Goal: Task Accomplishment & Management: Use online tool/utility

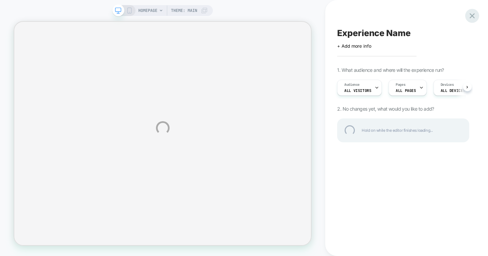
click at [473, 16] on div at bounding box center [472, 16] width 14 height 14
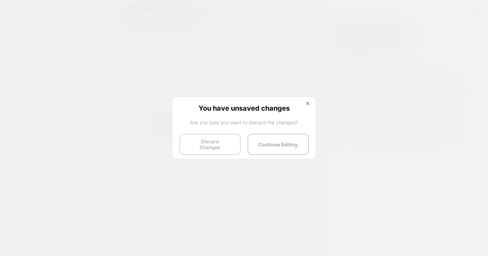
click at [216, 148] on button "Discard Changes" at bounding box center [210, 144] width 61 height 21
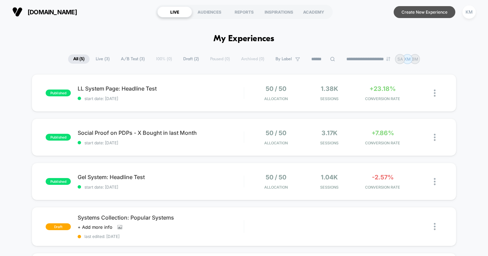
click at [441, 11] on button "Create New Experience" at bounding box center [425, 12] width 62 height 12
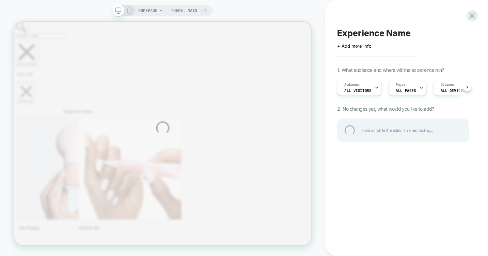
click at [418, 88] on div "HOMEPAGE Theme: MAIN Experience Name Click to edit experience details + Add mor…" at bounding box center [244, 128] width 488 height 256
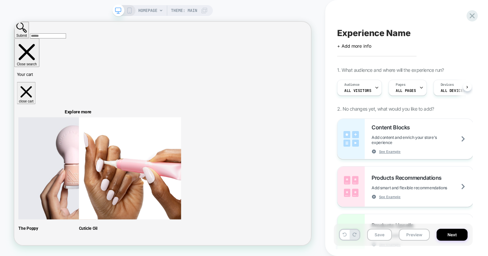
scroll to position [0, 0]
click at [419, 86] on icon at bounding box center [421, 88] width 4 height 4
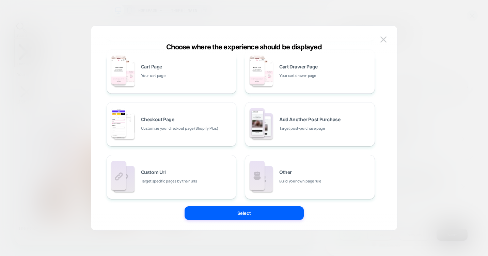
scroll to position [117, 0]
click at [163, 181] on span "Target specific pages by their urls" at bounding box center [169, 181] width 56 height 6
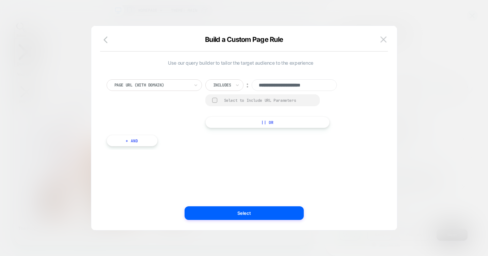
scroll to position [0, 0]
click at [214, 100] on div at bounding box center [214, 100] width 5 height 5
click at [279, 86] on input "**********" at bounding box center [294, 85] width 85 height 12
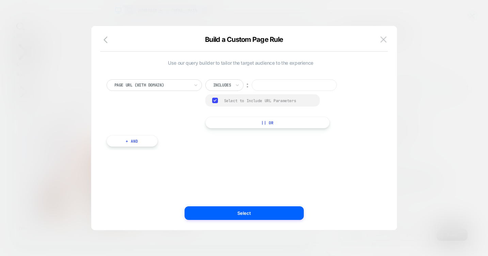
paste input "**********"
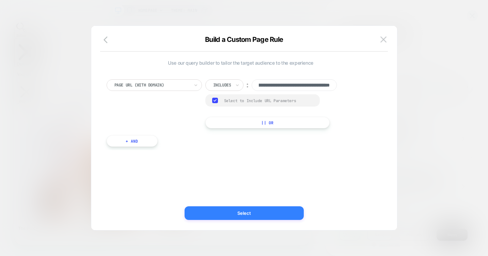
type input "**********"
click at [241, 215] on button "Select" at bounding box center [244, 213] width 119 height 14
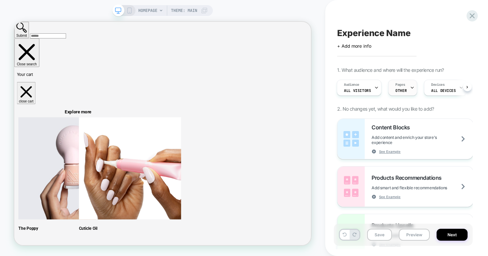
click at [405, 88] on div "Pages OTHER" at bounding box center [401, 87] width 25 height 15
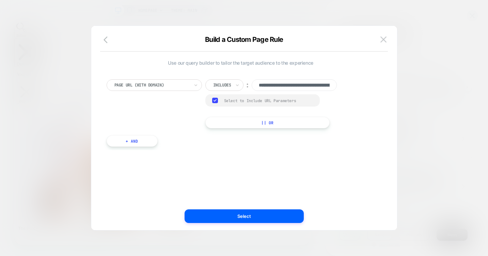
scroll to position [0, 81]
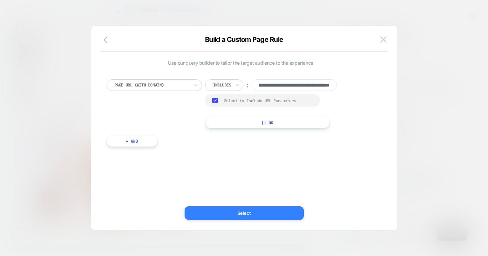
click at [232, 214] on button "Select" at bounding box center [244, 213] width 119 height 14
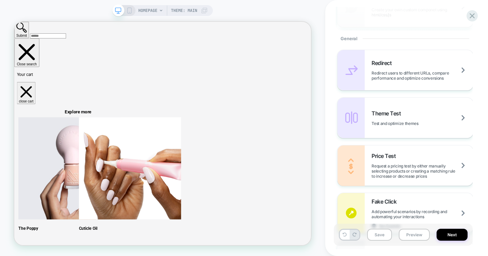
scroll to position [0, 0]
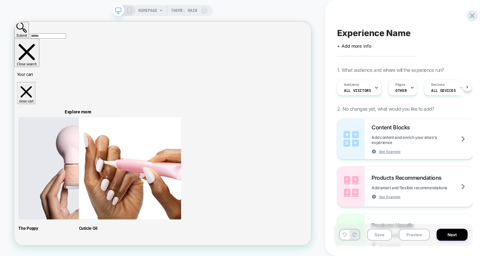
click at [148, 9] on span "HOMEPAGE" at bounding box center [147, 10] width 19 height 11
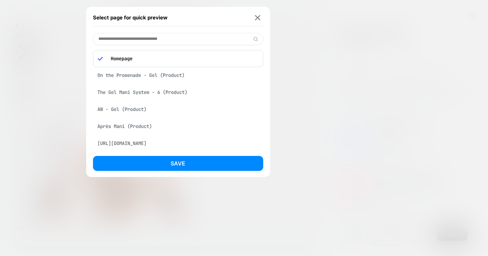
paste input "**********"
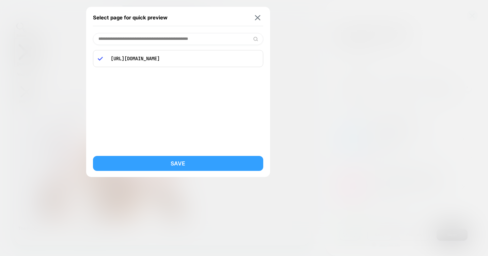
type input "**********"
click at [173, 161] on button "Save" at bounding box center [178, 163] width 170 height 15
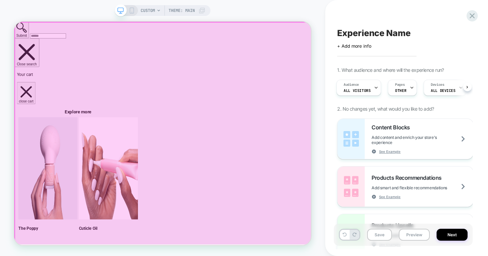
click at [204, 68] on div at bounding box center [213, 170] width 396 height 297
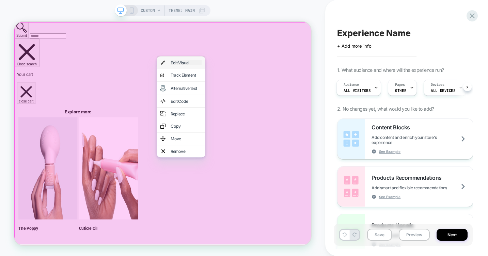
click at [239, 80] on div "Edit Visual" at bounding box center [244, 76] width 42 height 7
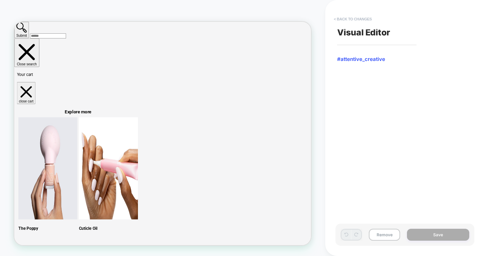
click at [350, 19] on button "< Back to changes" at bounding box center [352, 19] width 45 height 11
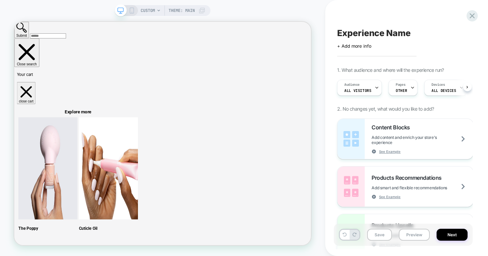
scroll to position [0, 0]
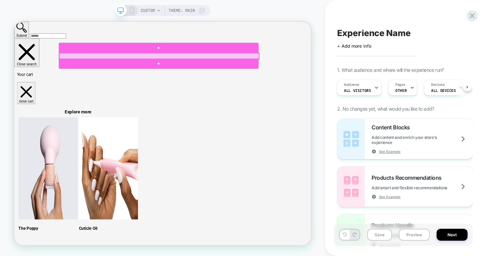
click at [208, 66] on div at bounding box center [207, 68] width 266 height 8
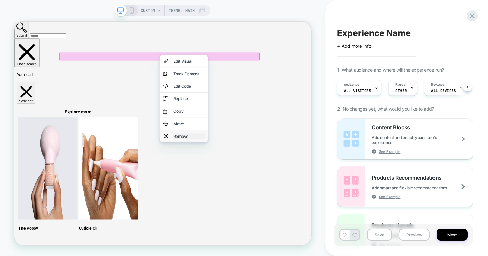
click at [245, 178] on div "Remove" at bounding box center [248, 174] width 42 height 7
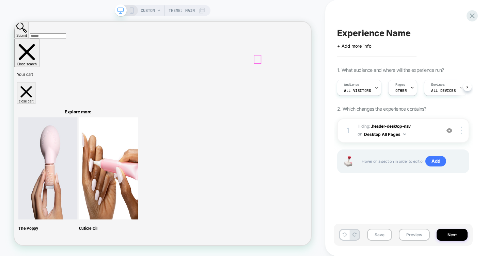
click at [339, 70] on div at bounding box center [339, 72] width 9 height 10
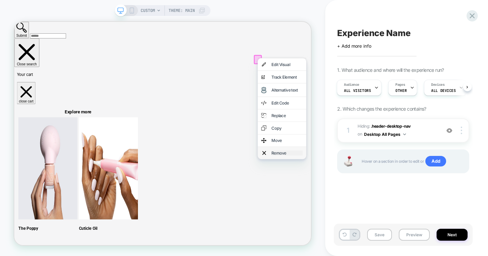
click at [375, 200] on div "Remove" at bounding box center [378, 197] width 42 height 7
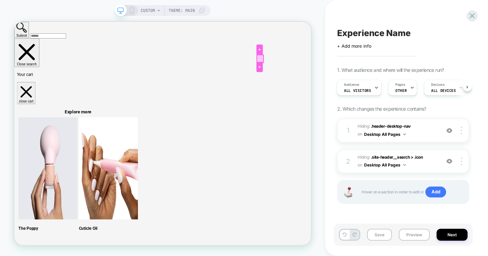
click at [342, 70] on div at bounding box center [342, 71] width 9 height 10
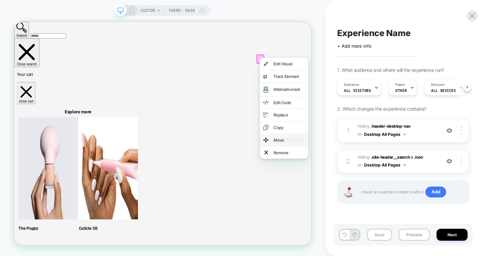
click at [372, 183] on div "Move" at bounding box center [381, 179] width 42 height 7
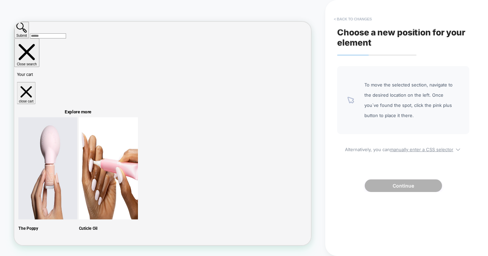
click at [340, 20] on button "< Back to changes" at bounding box center [352, 19] width 45 height 11
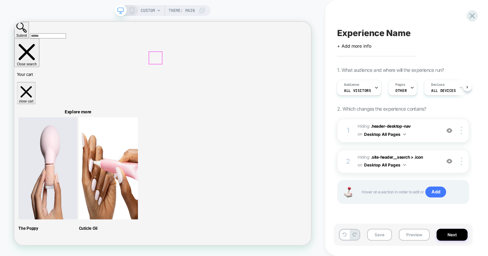
click at [204, 68] on div at bounding box center [202, 70] width 17 height 16
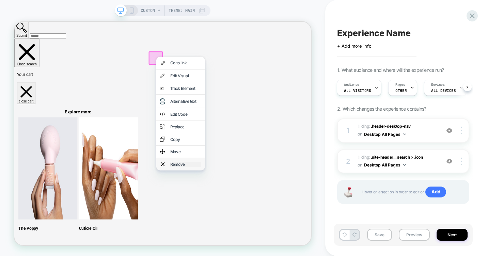
click at [246, 215] on div "Remove" at bounding box center [243, 212] width 42 height 7
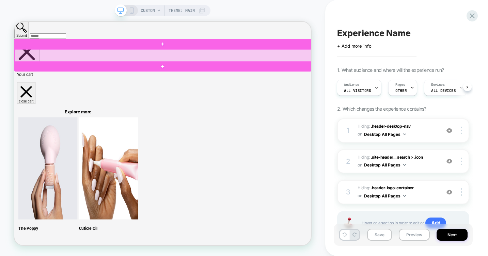
click at [114, 67] on div at bounding box center [213, 67] width 396 height 17
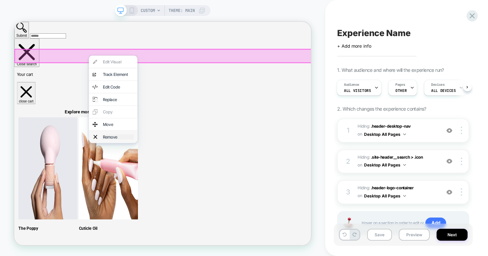
click at [134, 179] on div "Remove" at bounding box center [153, 175] width 42 height 7
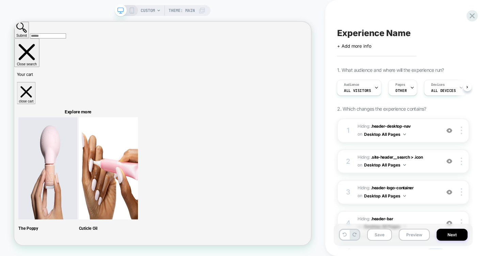
click at [321, 104] on div "CUSTOM Theme: MAIN" at bounding box center [162, 128] width 325 height 243
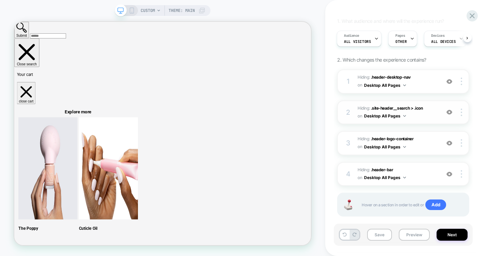
scroll to position [60, 0]
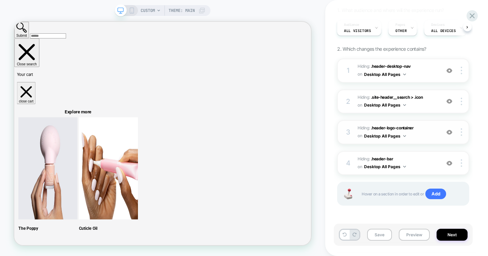
click at [451, 131] on img at bounding box center [450, 132] width 6 height 6
click at [448, 130] on img at bounding box center [450, 132] width 6 height 6
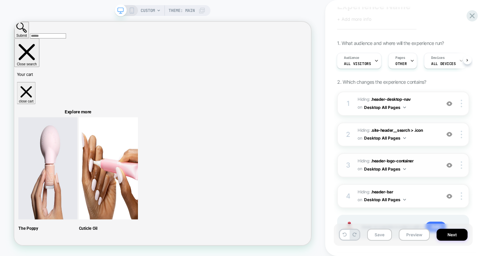
scroll to position [23, 0]
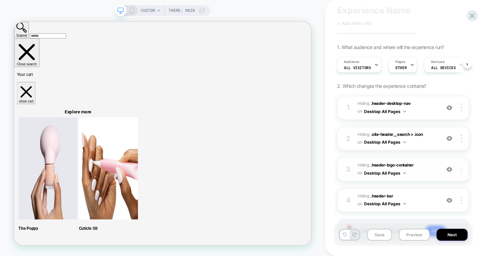
click at [462, 168] on img at bounding box center [461, 169] width 1 height 7
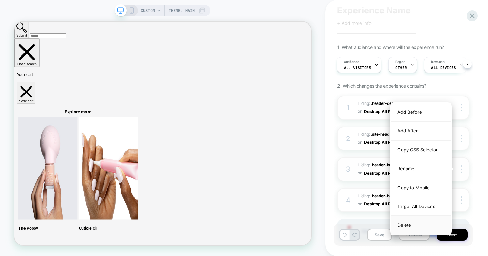
click at [427, 225] on div "Delete" at bounding box center [421, 225] width 61 height 18
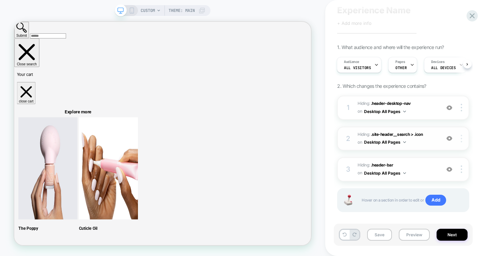
click at [461, 137] on img at bounding box center [461, 138] width 1 height 7
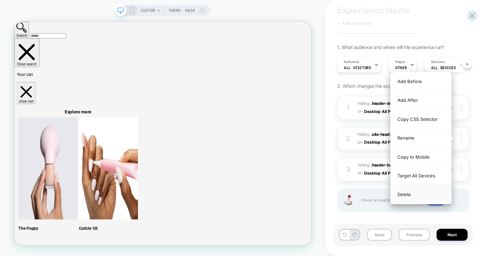
click at [424, 195] on div "Delete" at bounding box center [421, 194] width 61 height 18
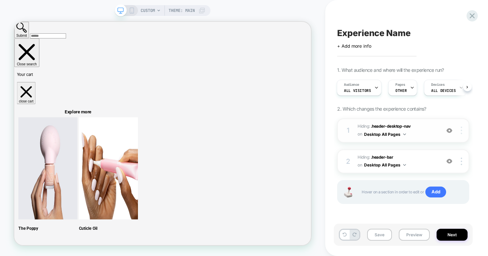
click at [461, 131] on img at bounding box center [461, 130] width 1 height 7
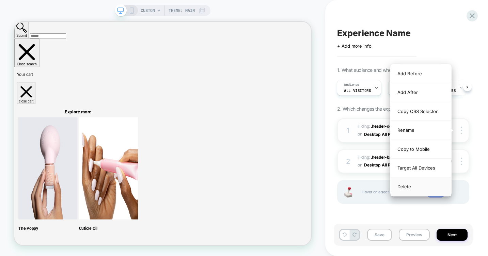
click at [420, 187] on div "Delete" at bounding box center [421, 187] width 61 height 18
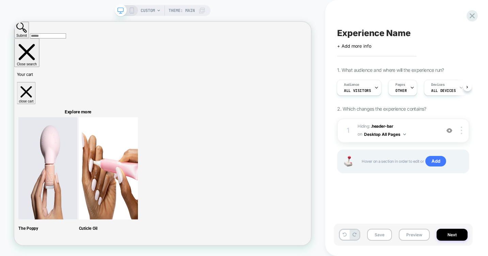
click at [360, 31] on span "Experience Name" at bounding box center [373, 33] width 73 height 10
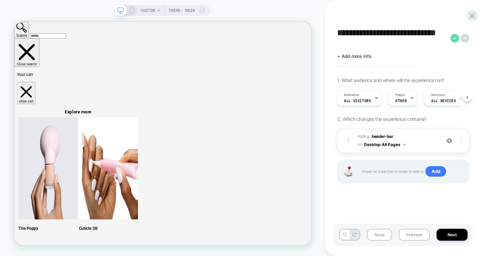
type textarea "**********"
click at [454, 37] on icon at bounding box center [455, 38] width 9 height 9
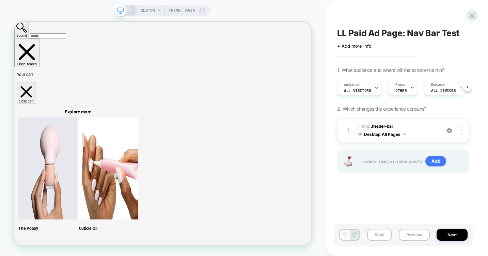
click at [131, 10] on icon at bounding box center [132, 10] width 6 height 6
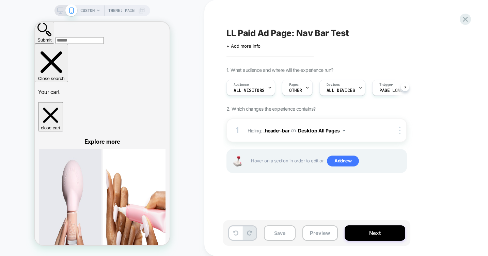
scroll to position [0, 0]
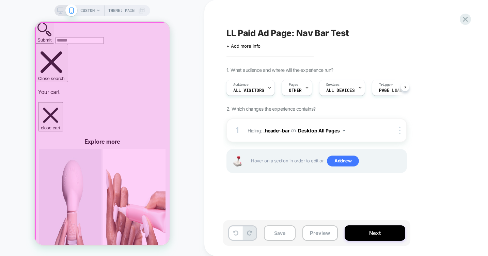
click at [116, 64] on div at bounding box center [102, 134] width 135 height 224
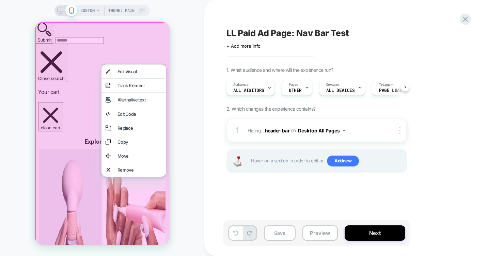
click at [90, 64] on div at bounding box center [103, 135] width 137 height 226
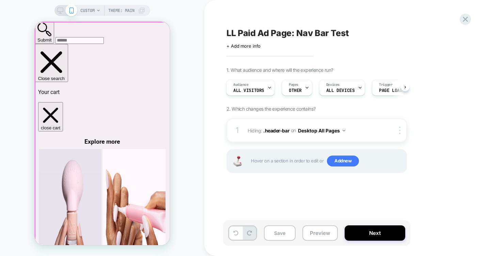
click at [103, 66] on div at bounding box center [102, 134] width 135 height 224
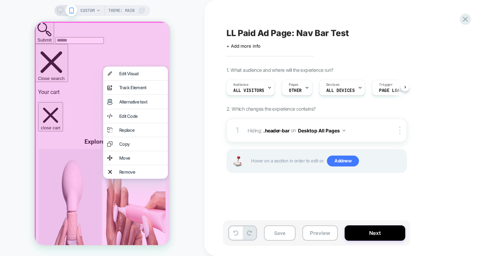
click at [51, 67] on div at bounding box center [103, 135] width 137 height 226
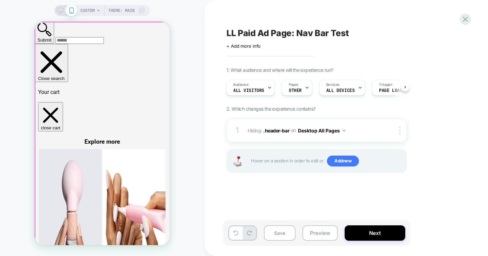
click at [43, 66] on div at bounding box center [102, 134] width 135 height 224
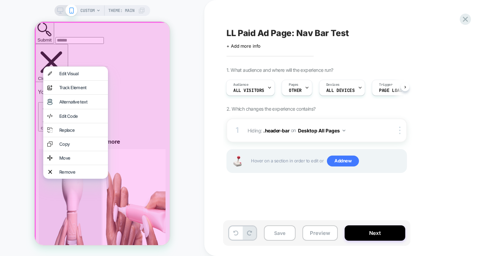
click at [84, 59] on div at bounding box center [103, 135] width 137 height 226
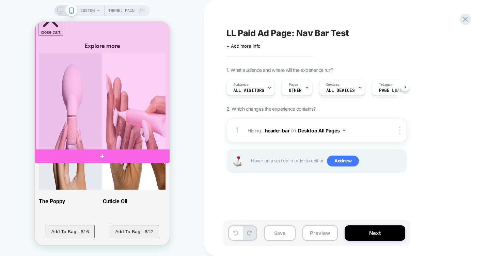
scroll to position [0, 0]
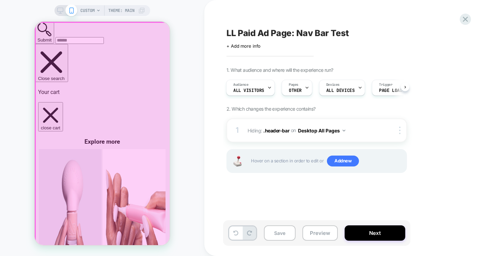
click at [103, 66] on div at bounding box center [102, 134] width 135 height 224
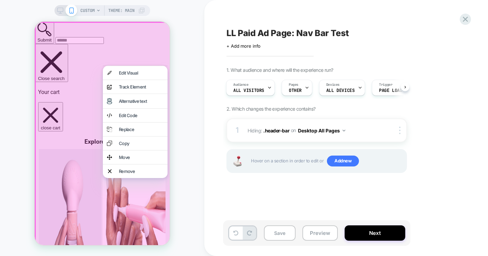
click at [189, 73] on div "CUSTOM Theme: MAIN" at bounding box center [102, 128] width 204 height 243
click at [158, 57] on div at bounding box center [103, 135] width 137 height 226
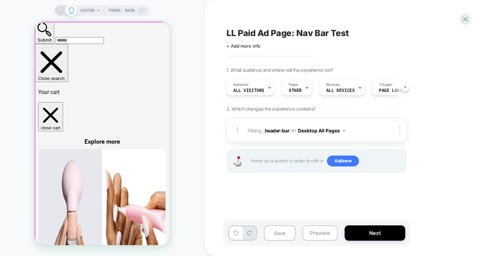
click at [158, 62] on div at bounding box center [102, 134] width 135 height 224
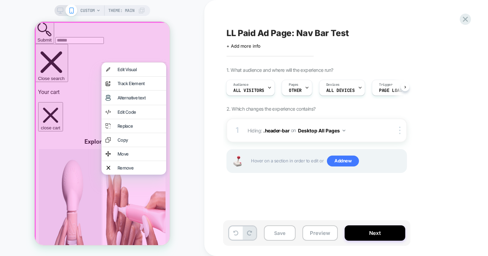
click at [158, 62] on div at bounding box center [134, 62] width 65 height 0
click at [56, 56] on div at bounding box center [103, 135] width 137 height 226
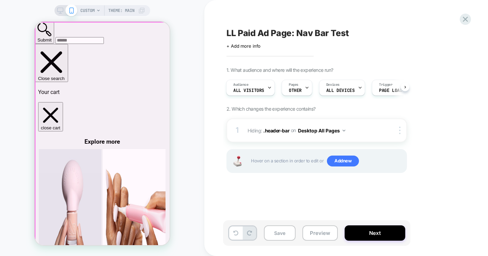
click at [40, 66] on div at bounding box center [102, 134] width 135 height 224
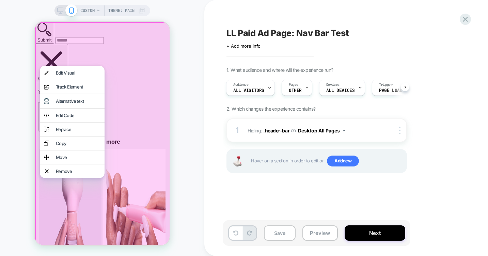
click at [40, 66] on div at bounding box center [72, 66] width 65 height 0
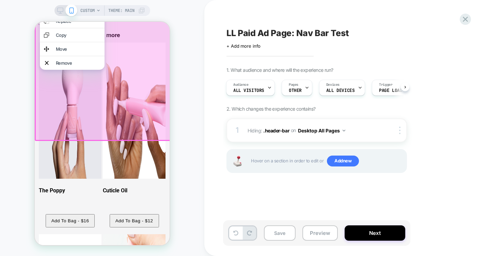
scroll to position [109, 0]
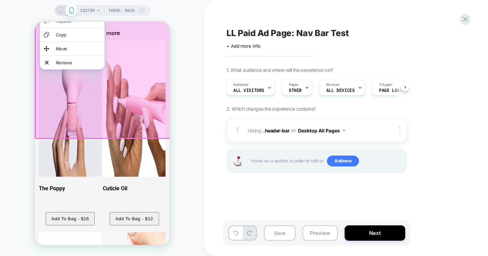
click at [196, 178] on div "CUSTOM Theme: MAIN" at bounding box center [102, 128] width 204 height 243
click at [174, 164] on div "CUSTOM Theme: MAIN" at bounding box center [102, 128] width 204 height 243
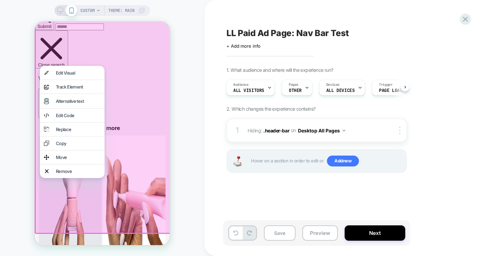
scroll to position [0, 0]
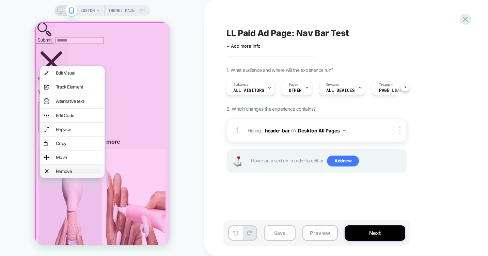
click at [63, 174] on div "Remove" at bounding box center [78, 171] width 45 height 5
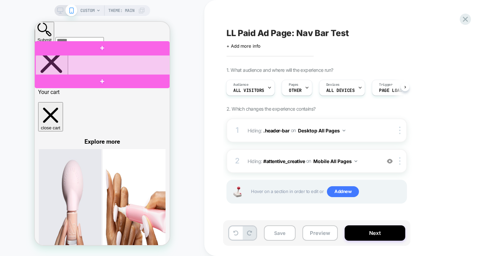
click at [75, 66] on div at bounding box center [102, 65] width 135 height 20
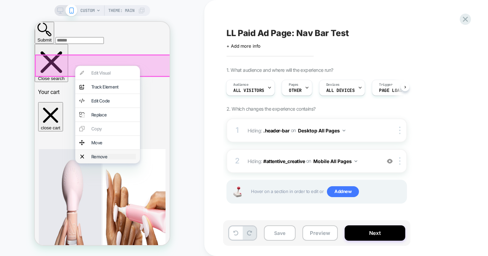
click at [95, 159] on div "Remove" at bounding box center [113, 156] width 45 height 5
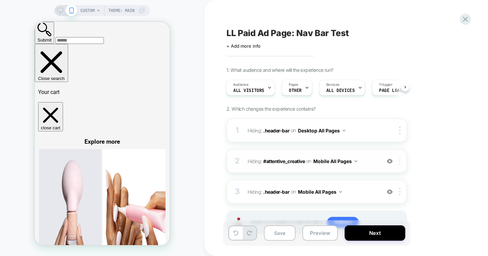
click at [400, 160] on img at bounding box center [399, 160] width 1 height 7
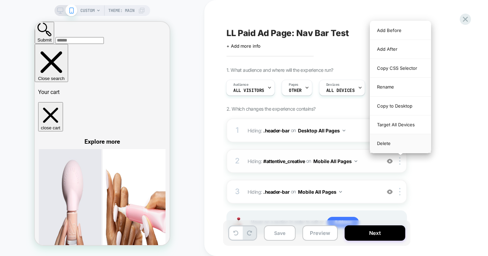
click at [392, 146] on div "Delete" at bounding box center [400, 143] width 61 height 18
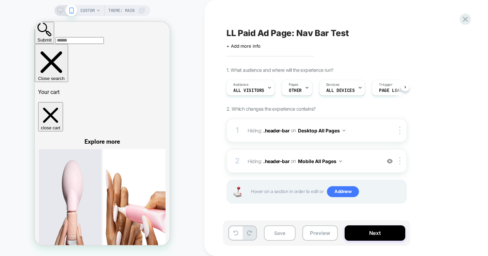
click at [455, 145] on div "1. What audience and where will the experience run? Audience All Visitors Pages…" at bounding box center [351, 144] width 249 height 154
click at [373, 234] on button "Next" at bounding box center [375, 233] width 61 height 15
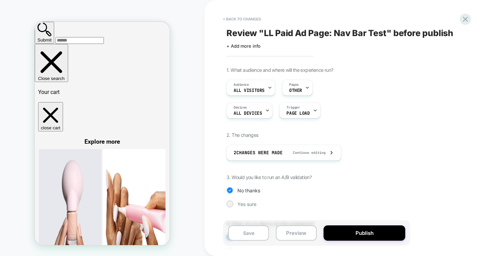
scroll to position [42, 0]
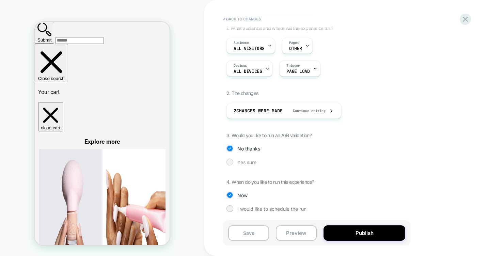
click at [229, 163] on div at bounding box center [229, 161] width 5 height 5
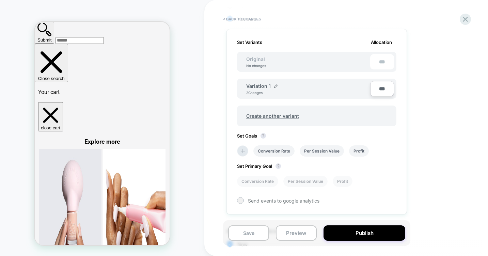
scroll to position [185, 0]
click at [275, 87] on img at bounding box center [275, 86] width 3 height 3
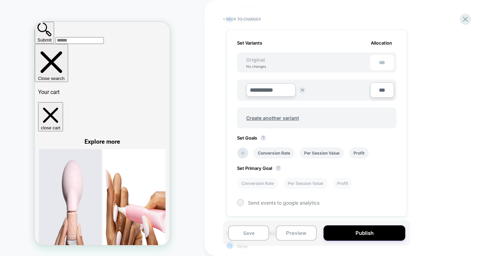
click at [274, 89] on input "**********" at bounding box center [270, 89] width 49 height 13
type input "*********"
click at [320, 91] on strong "Save" at bounding box center [321, 90] width 10 height 5
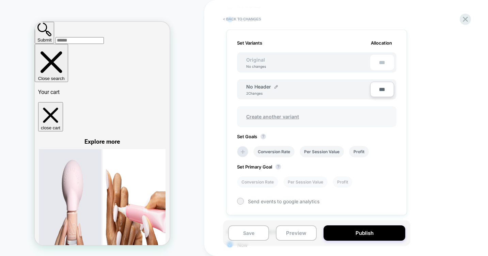
click at [280, 117] on span "Create another variant" at bounding box center [273, 117] width 66 height 16
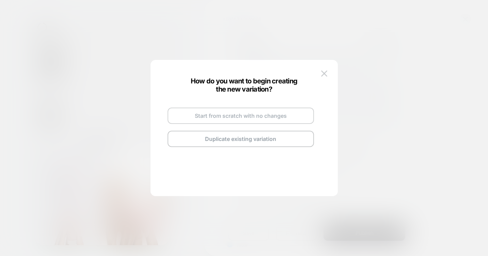
click at [269, 119] on button "Start from scratch with no changes" at bounding box center [241, 116] width 147 height 16
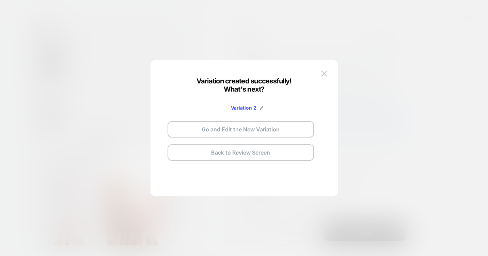
click at [249, 106] on span "Variation 2" at bounding box center [244, 108] width 26 height 6
click at [262, 106] on img at bounding box center [261, 107] width 3 height 3
click at [241, 107] on input "**********" at bounding box center [232, 107] width 49 height 13
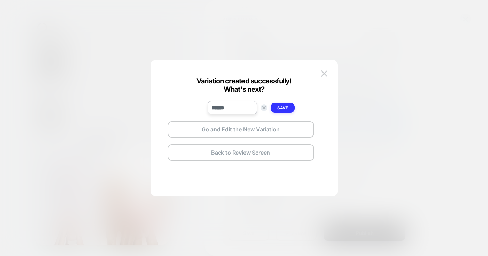
type input "******"
click at [286, 107] on strong "Save" at bounding box center [282, 107] width 11 height 5
click at [258, 128] on button "Go and Edit the New Variation" at bounding box center [241, 129] width 147 height 16
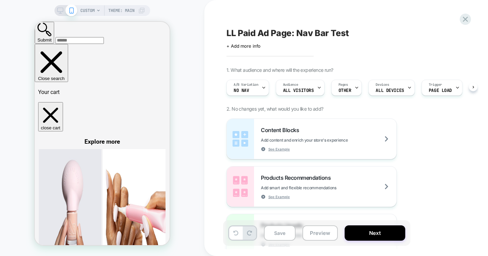
scroll to position [0, 0]
click at [58, 66] on div at bounding box center [50, 65] width 31 height 9
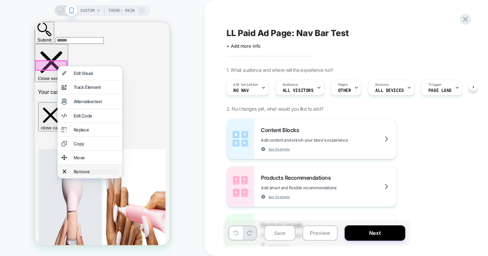
click at [84, 174] on div "Remove" at bounding box center [96, 171] width 45 height 5
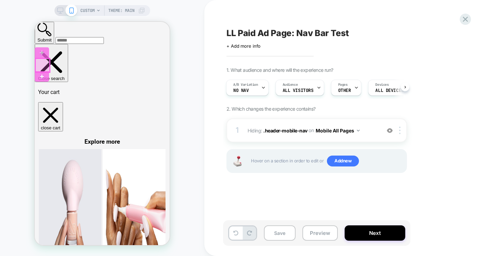
click at [46, 62] on div at bounding box center [42, 66] width 14 height 14
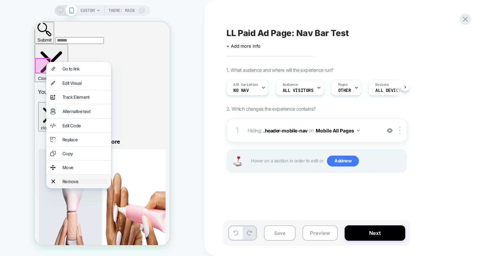
click at [70, 184] on div "Remove" at bounding box center [84, 181] width 45 height 5
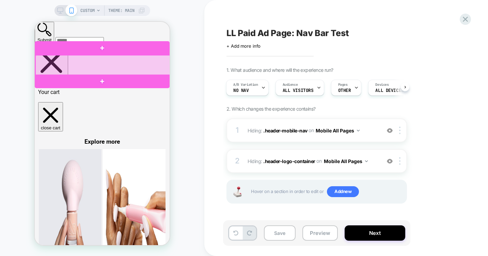
click at [76, 63] on div at bounding box center [102, 65] width 135 height 20
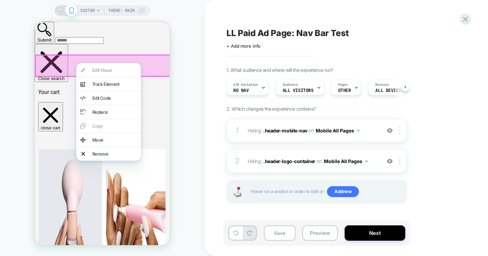
click at [62, 11] on icon at bounding box center [60, 10] width 6 height 6
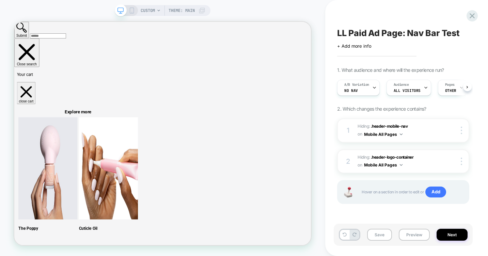
scroll to position [0, 0]
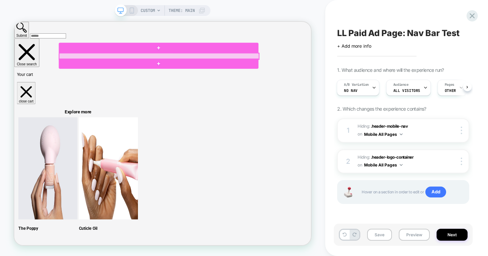
click at [322, 67] on div at bounding box center [207, 68] width 266 height 8
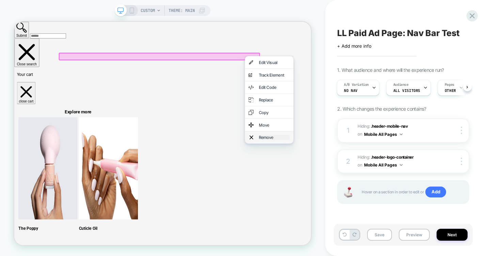
click at [345, 180] on div "Remove" at bounding box center [361, 176] width 42 height 7
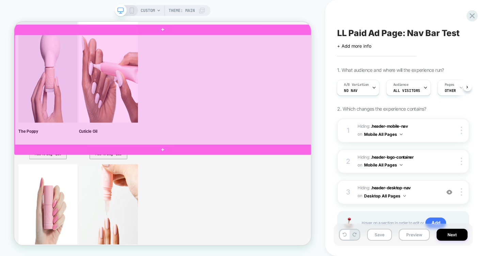
scroll to position [0, 0]
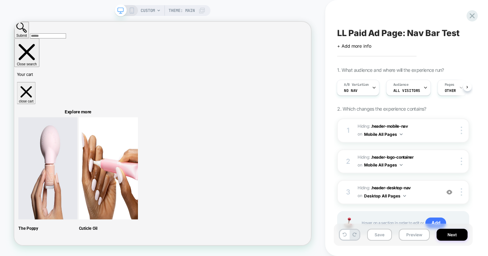
click at [133, 10] on icon at bounding box center [132, 10] width 6 height 6
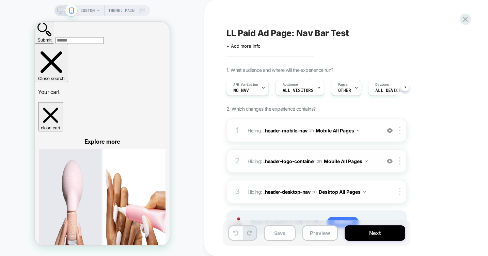
scroll to position [29, 0]
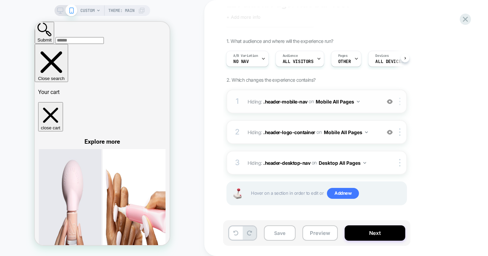
click at [399, 100] on img at bounding box center [399, 101] width 1 height 7
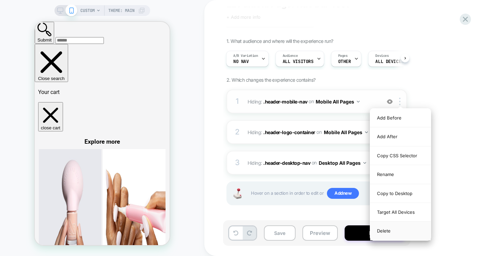
click at [394, 229] on div "Delete" at bounding box center [400, 231] width 61 height 18
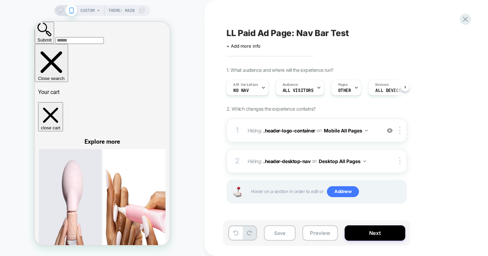
scroll to position [0, 0]
click at [401, 130] on div at bounding box center [401, 130] width 11 height 7
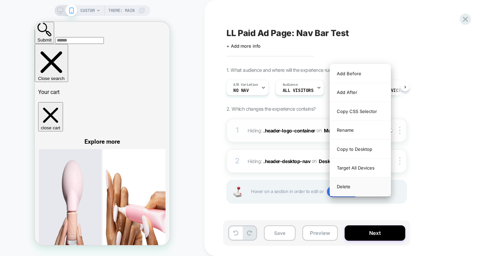
click at [354, 188] on div "Delete" at bounding box center [360, 187] width 61 height 18
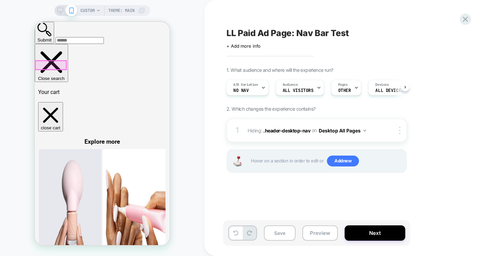
click at [54, 65] on div at bounding box center [50, 65] width 31 height 9
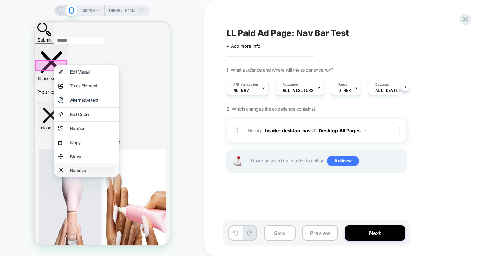
click at [79, 173] on div "Remove" at bounding box center [92, 170] width 45 height 5
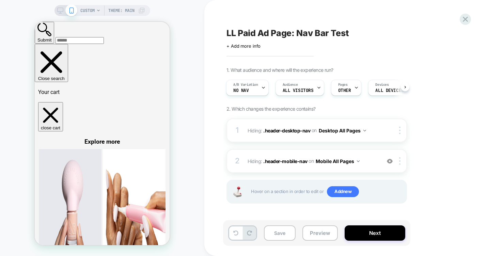
click at [61, 7] on div "CUSTOM Theme: MAIN" at bounding box center [103, 10] width 96 height 11
click at [61, 10] on icon at bounding box center [60, 10] width 6 height 6
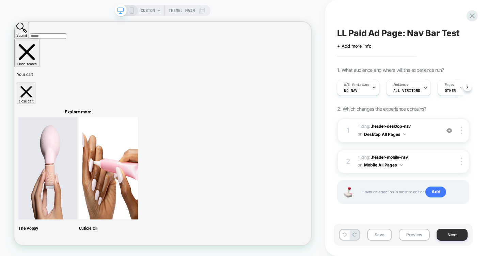
click at [455, 236] on button "Next" at bounding box center [452, 235] width 31 height 12
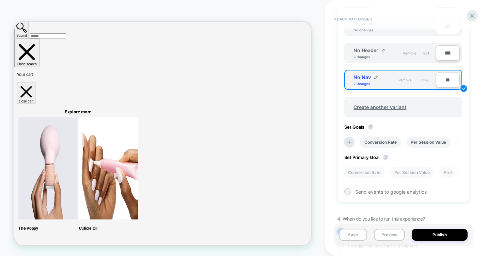
scroll to position [229, 0]
click at [376, 75] on img at bounding box center [375, 75] width 3 height 3
click at [384, 80] on input "******" at bounding box center [378, 79] width 49 height 13
type input "**********"
click at [429, 82] on strong "Save" at bounding box center [428, 79] width 10 height 5
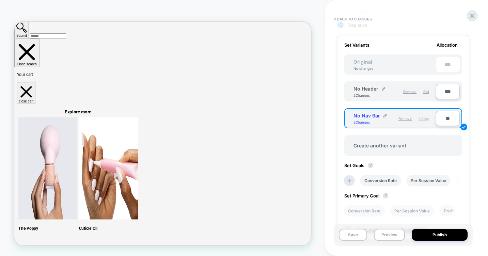
scroll to position [175, 0]
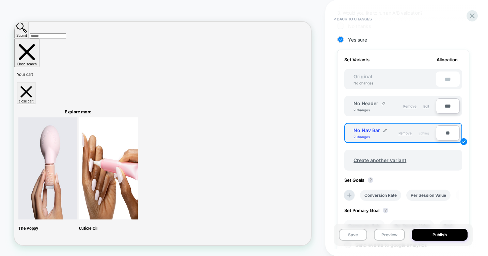
click at [443, 108] on input "***" at bounding box center [448, 105] width 24 height 15
type input "***"
type input "**"
type input "***"
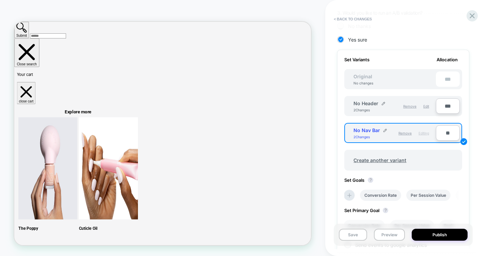
type input "***"
click at [445, 134] on input "**" at bounding box center [448, 132] width 24 height 15
type input "***"
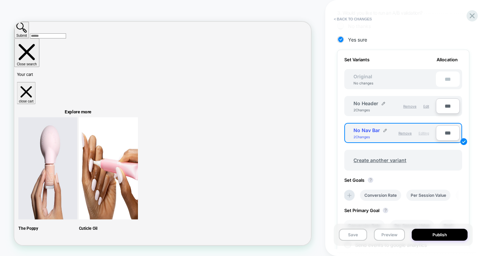
type input "***"
click at [447, 107] on input "***" at bounding box center [448, 105] width 24 height 15
type input "**"
type input "****"
click at [450, 107] on input "****" at bounding box center [448, 105] width 24 height 15
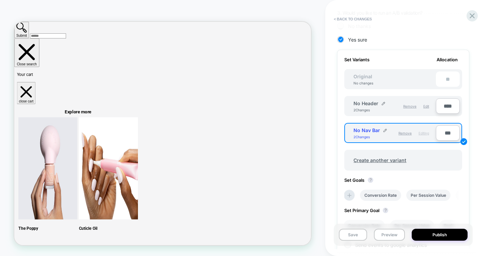
click at [450, 107] on input "****" at bounding box center [448, 105] width 24 height 15
type input "***"
type input "**"
type input "***"
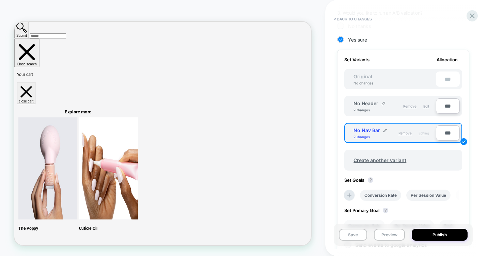
type input "***"
click at [446, 134] on input "***" at bounding box center [448, 132] width 24 height 15
type input "**"
type input "****"
type input "***"
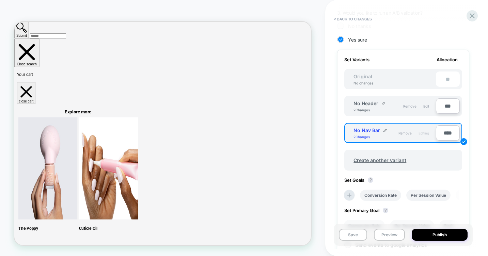
type input "***"
type input "**"
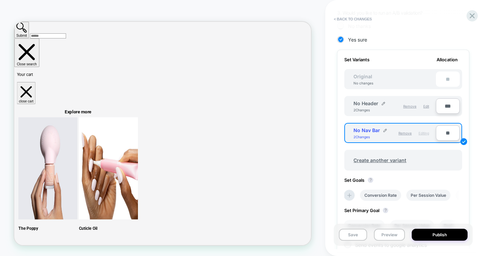
type input "***"
type input "**"
type input "***"
click at [479, 164] on div "< Back to changes Review " LL Paid Ad Page: Nav Bar Test " before publish Click…" at bounding box center [406, 128] width 163 height 256
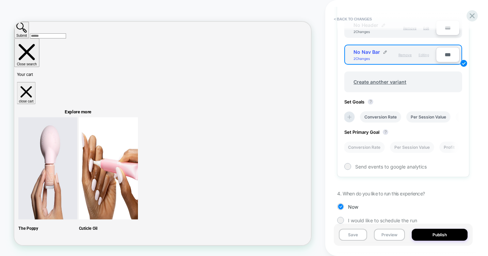
scroll to position [265, 0]
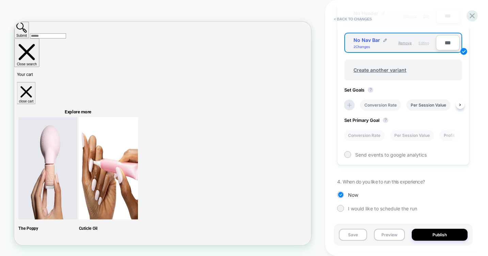
click at [388, 106] on li "Conversion Rate" at bounding box center [380, 104] width 41 height 11
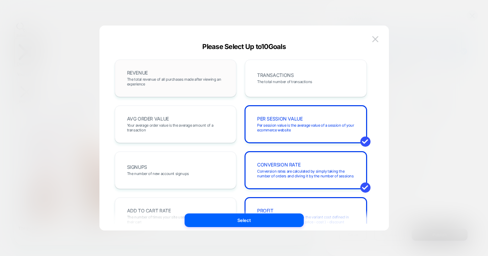
click at [189, 73] on div "REVENUE The total revenue of all purchases made after viewing an experience" at bounding box center [176, 78] width 108 height 23
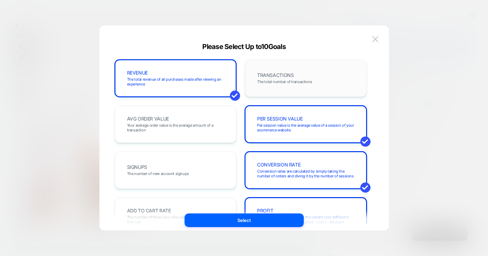
click at [279, 79] on div "TRANSACTIONS The total number of transactions" at bounding box center [306, 78] width 108 height 23
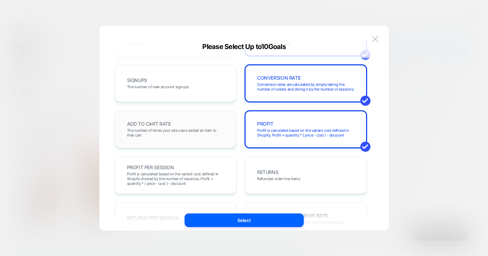
click at [207, 130] on span "The number of times your site users added an item to their cart" at bounding box center [175, 133] width 97 height 10
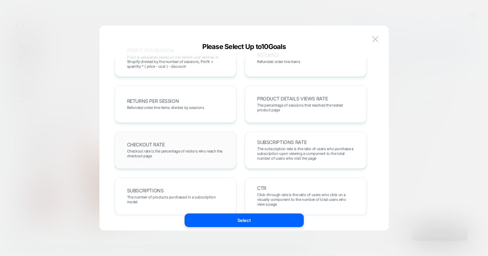
click at [188, 147] on div "CHECKOUT RATE Checkout rate is the percentage of visitors who reach the checkou…" at bounding box center [176, 150] width 108 height 23
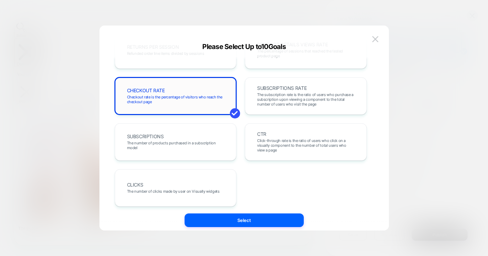
scroll to position [261, 0]
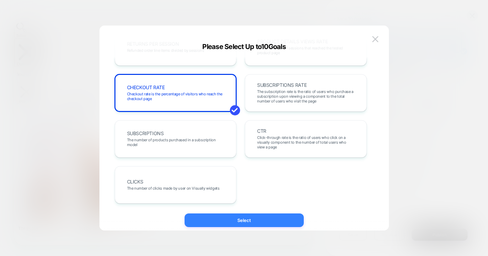
click at [260, 221] on button "Select" at bounding box center [244, 221] width 119 height 14
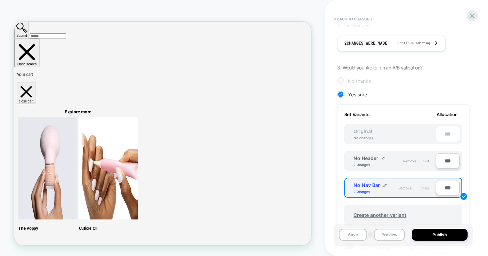
scroll to position [265, 0]
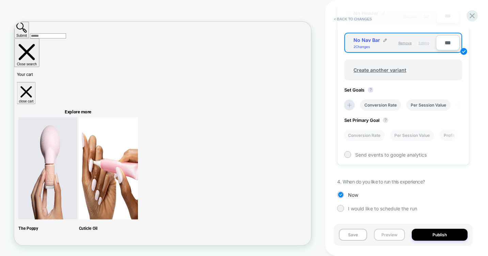
click at [394, 236] on button "Preview" at bounding box center [389, 235] width 31 height 12
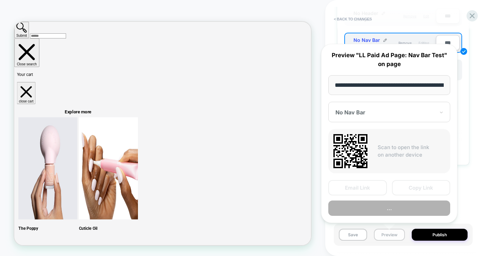
scroll to position [0, 95]
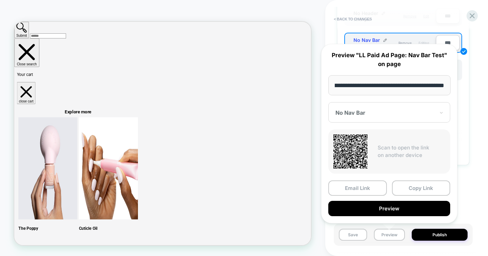
click at [434, 114] on div at bounding box center [385, 112] width 99 height 7
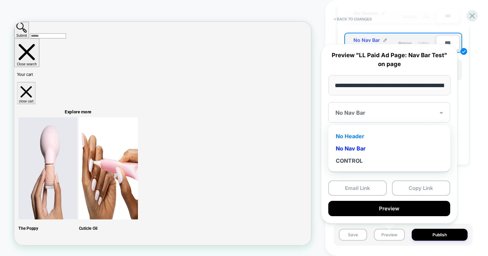
click at [358, 134] on div "No Header" at bounding box center [389, 136] width 115 height 12
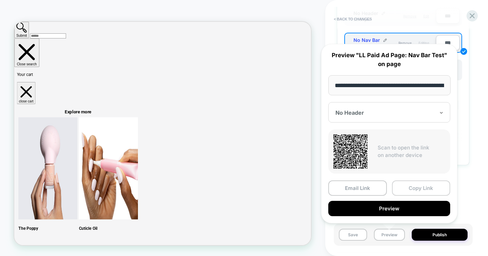
click at [424, 188] on button "Copy Link" at bounding box center [421, 188] width 59 height 15
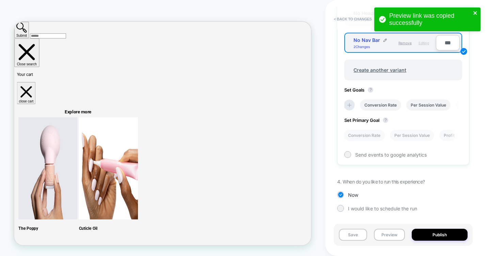
click at [476, 11] on icon "close" at bounding box center [475, 12] width 5 height 5
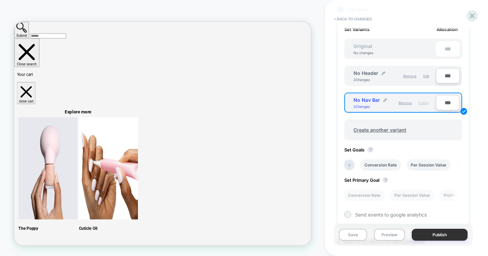
scroll to position [237, 0]
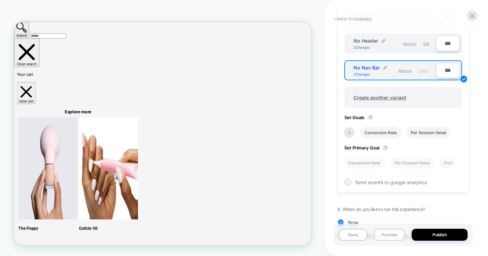
click at [395, 234] on button "Preview" at bounding box center [389, 235] width 31 height 12
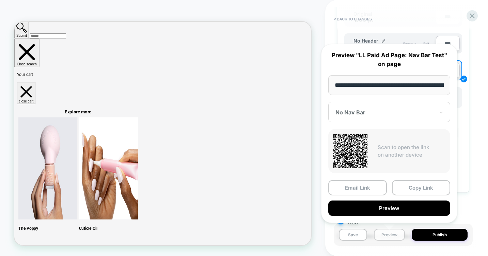
scroll to position [0, 95]
click at [373, 108] on div "No Nav Bar" at bounding box center [389, 112] width 122 height 20
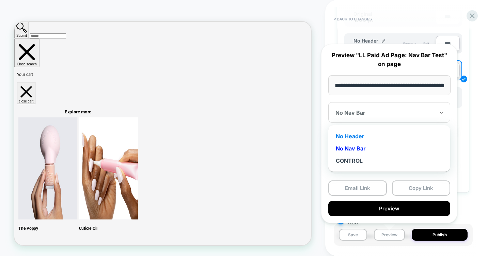
click at [355, 135] on div "No Header" at bounding box center [389, 136] width 115 height 12
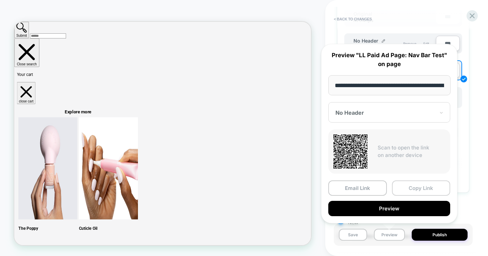
click at [422, 189] on button "Copy Link" at bounding box center [421, 188] width 59 height 15
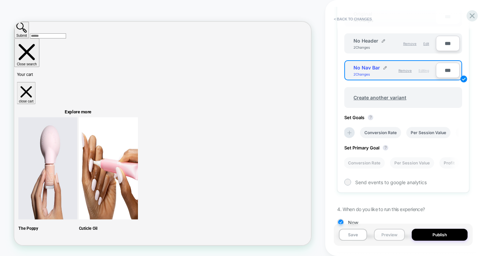
click at [385, 237] on button "Preview" at bounding box center [389, 235] width 31 height 12
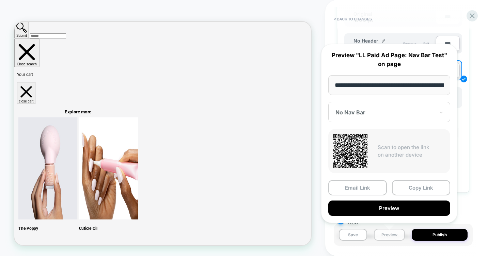
scroll to position [0, 95]
click at [371, 113] on div at bounding box center [385, 112] width 99 height 7
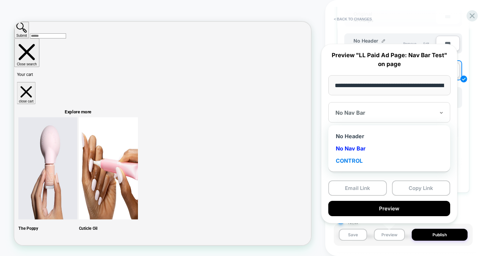
click at [357, 160] on div "CONTROL" at bounding box center [389, 161] width 115 height 12
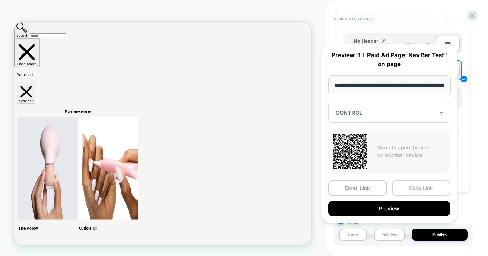
click at [418, 188] on button "Copy Link" at bounding box center [421, 188] width 59 height 15
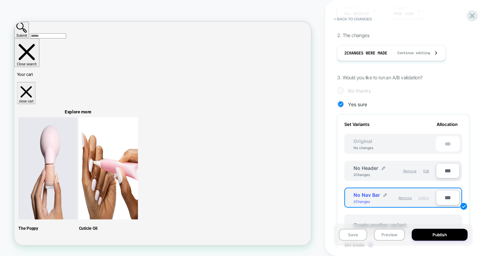
scroll to position [110, 0]
click at [391, 235] on button "Preview" at bounding box center [389, 235] width 31 height 12
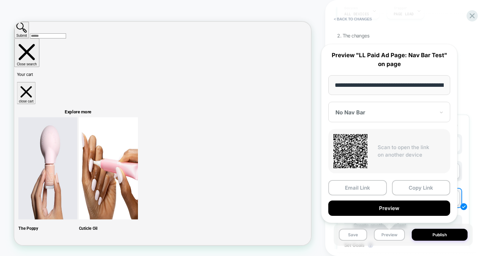
scroll to position [0, 95]
click at [356, 109] on div at bounding box center [385, 112] width 99 height 7
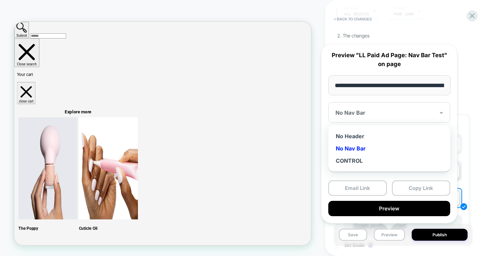
click at [355, 149] on div "No Nav Bar" at bounding box center [389, 148] width 115 height 12
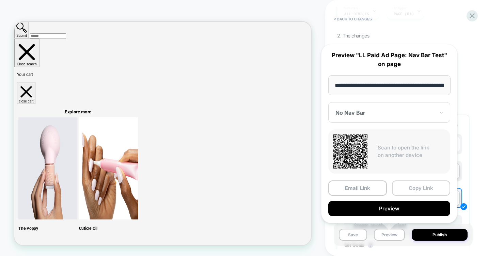
click at [418, 191] on button "Copy Link" at bounding box center [421, 188] width 59 height 15
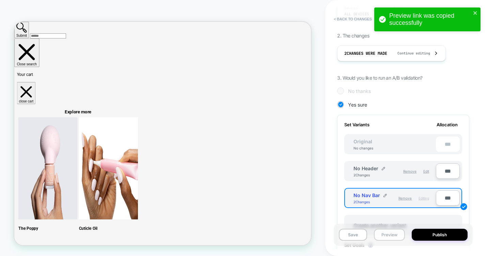
click at [391, 236] on button "Preview" at bounding box center [389, 235] width 31 height 12
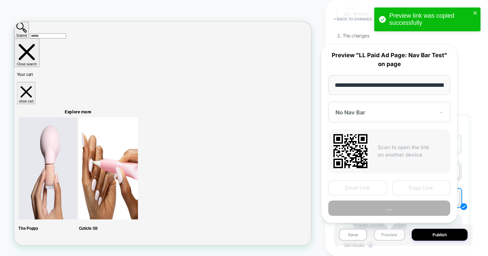
scroll to position [0, 95]
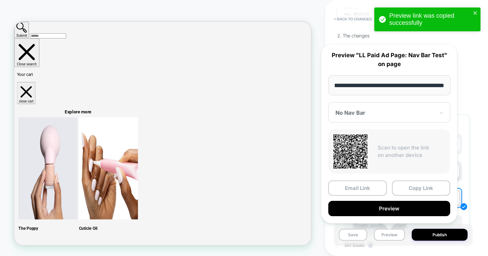
click at [371, 112] on div at bounding box center [385, 112] width 99 height 7
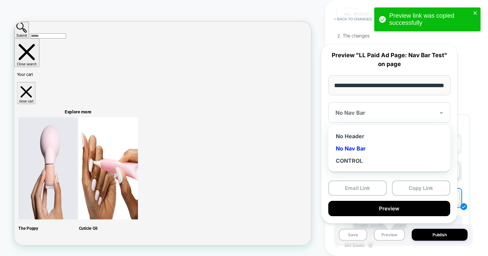
scroll to position [0, 0]
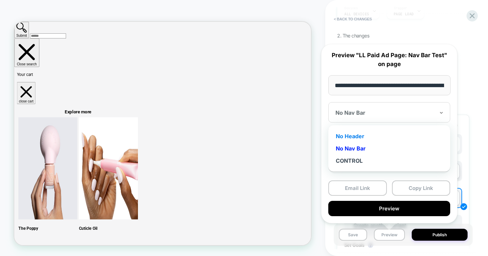
click at [354, 137] on div "No Header" at bounding box center [389, 136] width 115 height 12
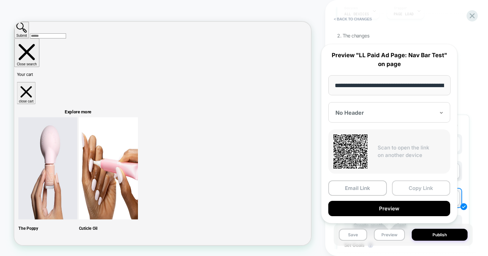
click at [432, 188] on button "Copy Link" at bounding box center [421, 188] width 59 height 15
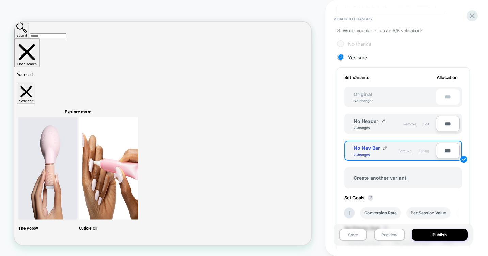
scroll to position [158, 0]
click at [393, 233] on button "Preview" at bounding box center [389, 235] width 31 height 12
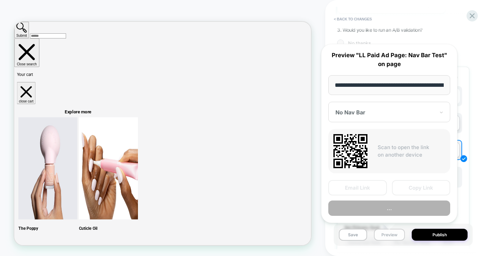
scroll to position [0, 95]
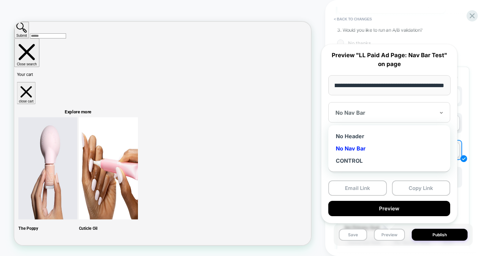
click at [394, 111] on div at bounding box center [385, 112] width 99 height 7
click at [350, 150] on div "No Nav Bar" at bounding box center [389, 148] width 115 height 12
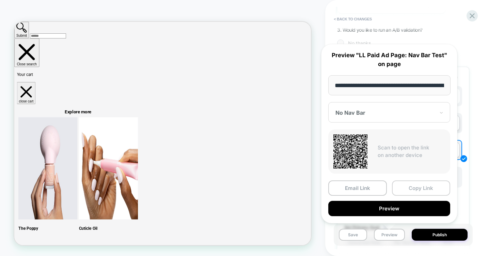
click at [418, 186] on button "Copy Link" at bounding box center [421, 188] width 59 height 15
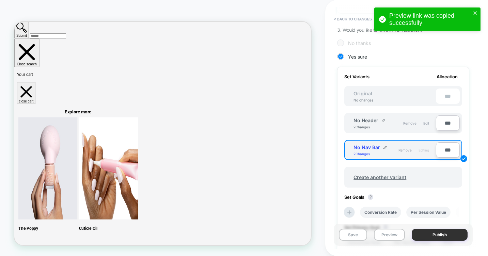
click at [437, 235] on button "Publish" at bounding box center [440, 235] width 56 height 12
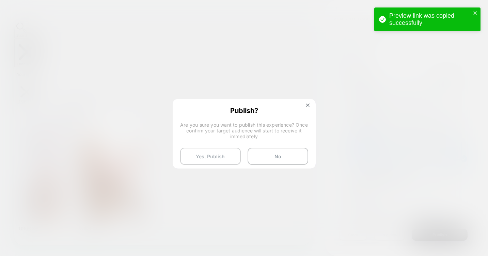
click at [221, 155] on button "Yes, Publish" at bounding box center [210, 156] width 61 height 17
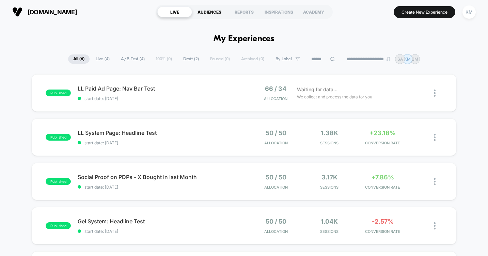
click at [208, 13] on div "AUDIENCES" at bounding box center [209, 11] width 35 height 11
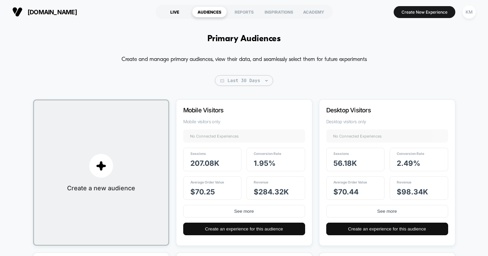
click at [177, 9] on div "LIVE" at bounding box center [174, 11] width 35 height 11
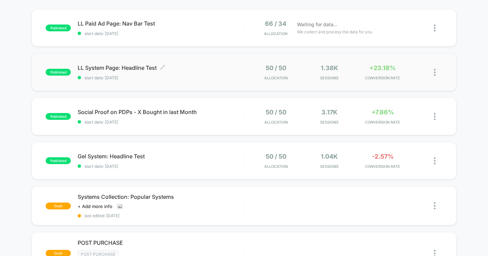
scroll to position [68, 0]
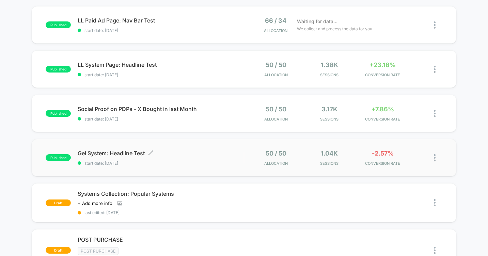
click at [122, 153] on span "Gel System: Headline Test Click to edit experience details" at bounding box center [161, 153] width 166 height 7
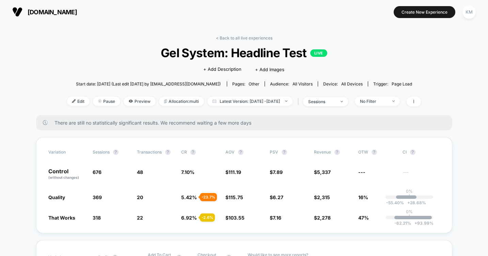
click at [19, 11] on img at bounding box center [17, 12] width 10 height 10
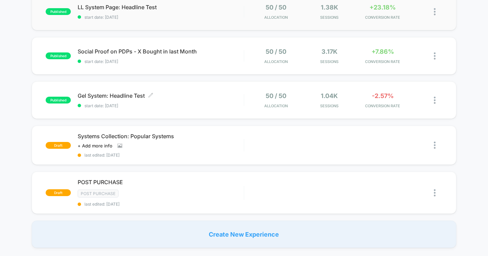
scroll to position [128, 0]
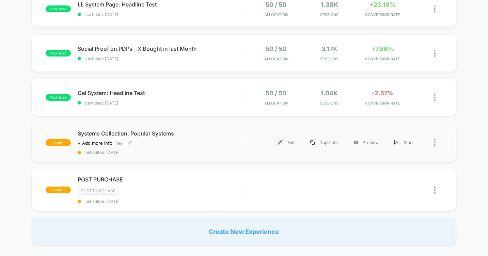
click at [112, 132] on span "Systems Collection: Popular Systems" at bounding box center [161, 133] width 166 height 7
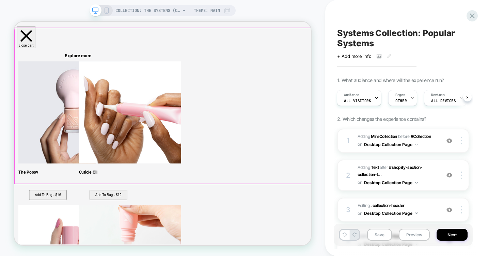
scroll to position [75, 0]
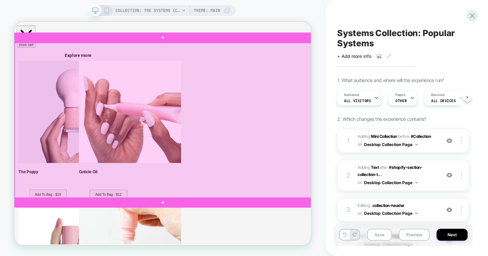
click at [269, 161] on div at bounding box center [213, 153] width 396 height 207
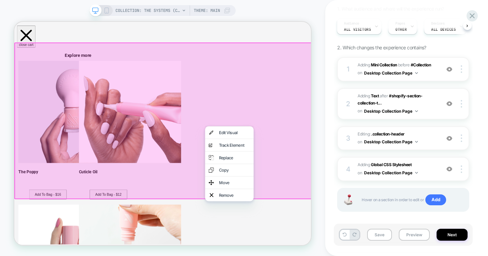
scroll to position [77, 0]
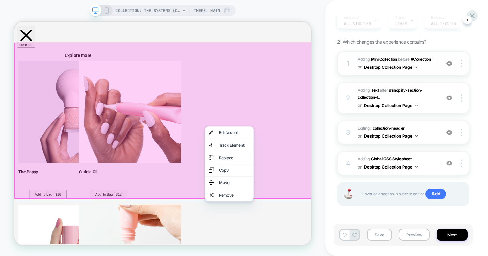
click at [414, 66] on button "Desktop Collection Page" at bounding box center [391, 67] width 54 height 9
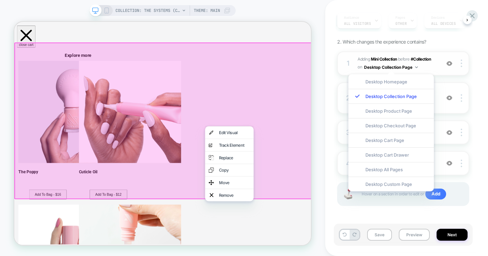
click at [414, 66] on button "Desktop Collection Page" at bounding box center [391, 67] width 54 height 9
click at [466, 45] on div "1. What audience and where will the experience run? Audience All Visitors Pages…" at bounding box center [403, 111] width 132 height 223
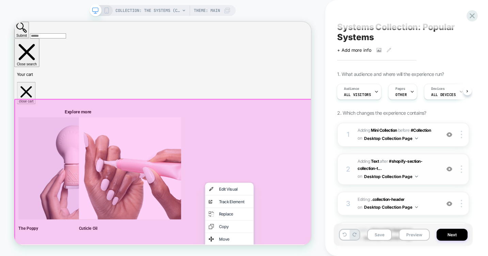
scroll to position [0, 0]
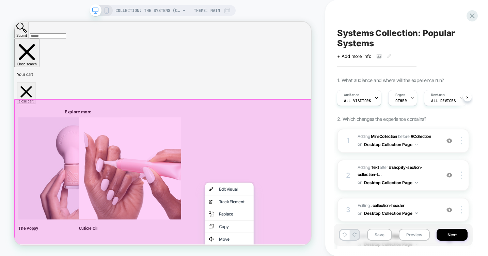
click at [373, 44] on span "Systems Collection: Popular Systems" at bounding box center [403, 38] width 132 height 20
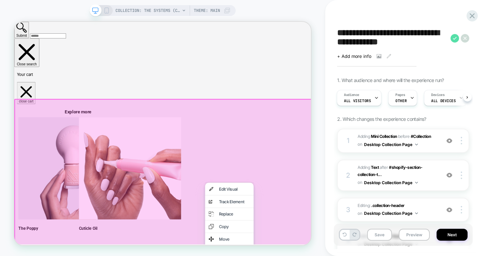
type textarea "**********"
click at [457, 37] on icon at bounding box center [455, 38] width 9 height 9
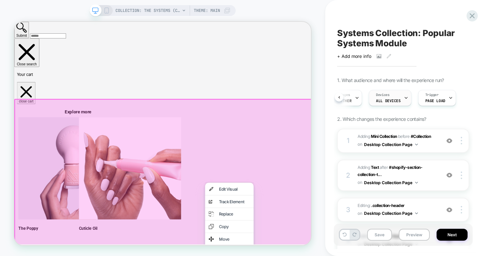
scroll to position [0, 64]
click at [433, 145] on span "#_loomi_addon_1760390596226 Adding Mini Collection BEFORE #Collection #Collecti…" at bounding box center [397, 141] width 79 height 16
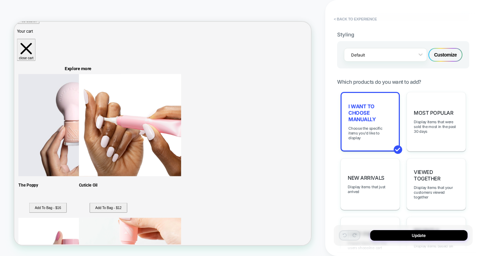
scroll to position [323, 0]
click at [370, 117] on span "I want to choose manually" at bounding box center [371, 112] width 44 height 19
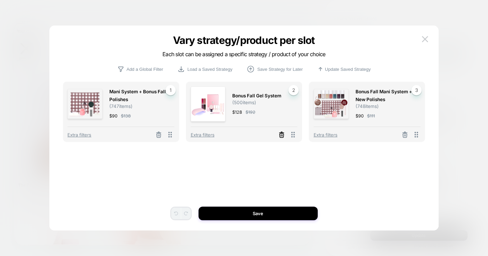
click at [280, 136] on icon at bounding box center [282, 136] width 4 height 4
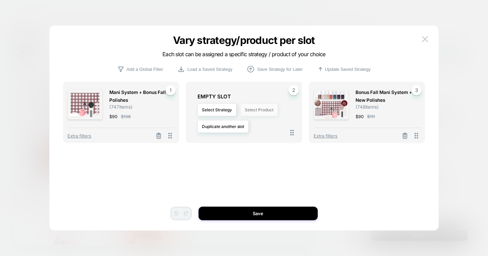
click at [253, 109] on button "Select Product" at bounding box center [259, 110] width 37 height 13
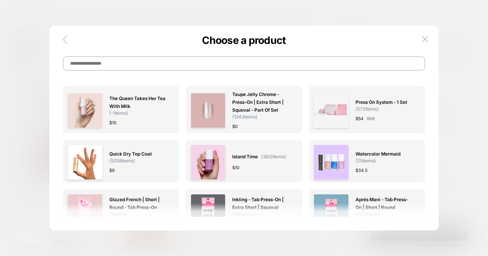
click at [67, 39] on icon "button" at bounding box center [65, 40] width 14 height 14
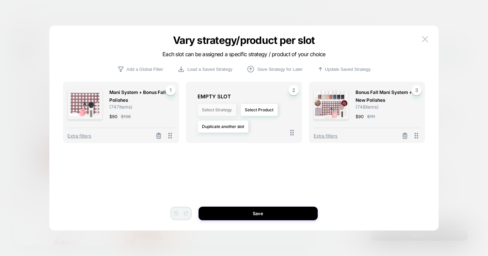
click at [225, 110] on button "Select Strategy" at bounding box center [217, 110] width 39 height 13
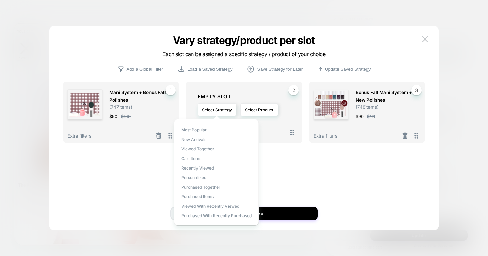
click at [295, 166] on div "Mani System + Bonus Fall Polishes ( 747 items) $ 90 $ 138 1 Extra filters 2 EMP…" at bounding box center [244, 138] width 363 height 171
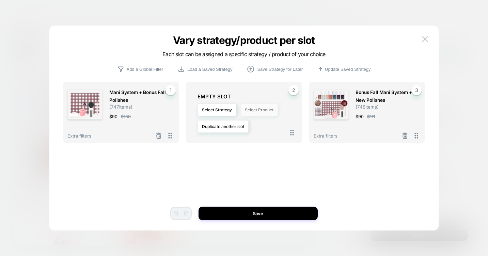
click at [256, 110] on button "Select Product" at bounding box center [259, 110] width 37 height 13
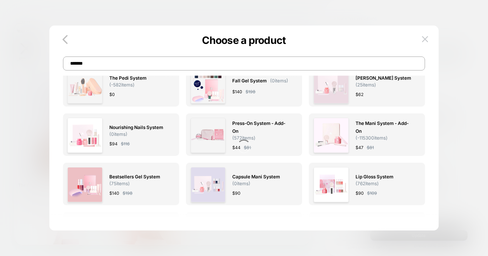
scroll to position [0, 0]
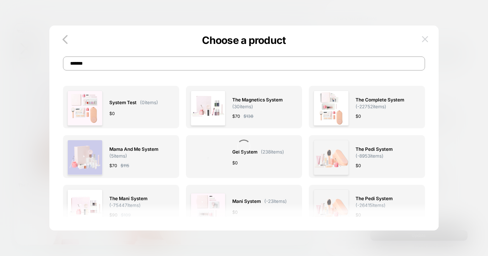
type input "******"
click at [427, 43] on button at bounding box center [425, 39] width 10 height 10
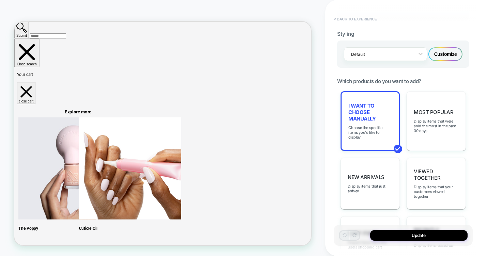
click at [357, 18] on button "< Back to experience" at bounding box center [355, 19] width 50 height 11
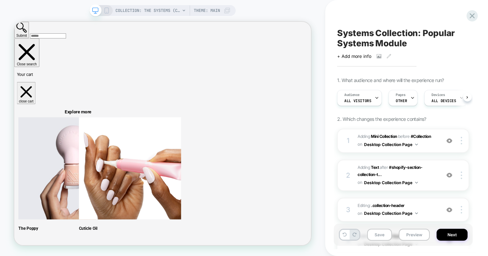
scroll to position [0, 0]
